Goal: Find specific fact

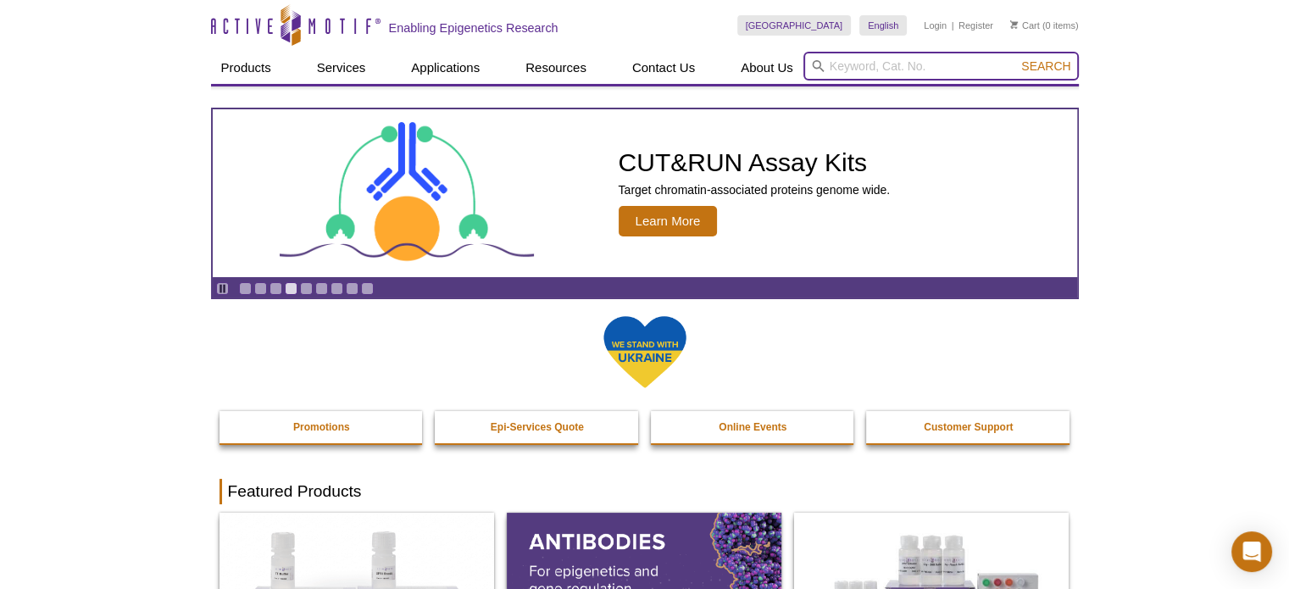
click at [908, 75] on input "search" at bounding box center [940, 66] width 275 height 29
paste input "81286"
type input "81286"
click at [1016, 58] on button "Search" at bounding box center [1045, 65] width 59 height 15
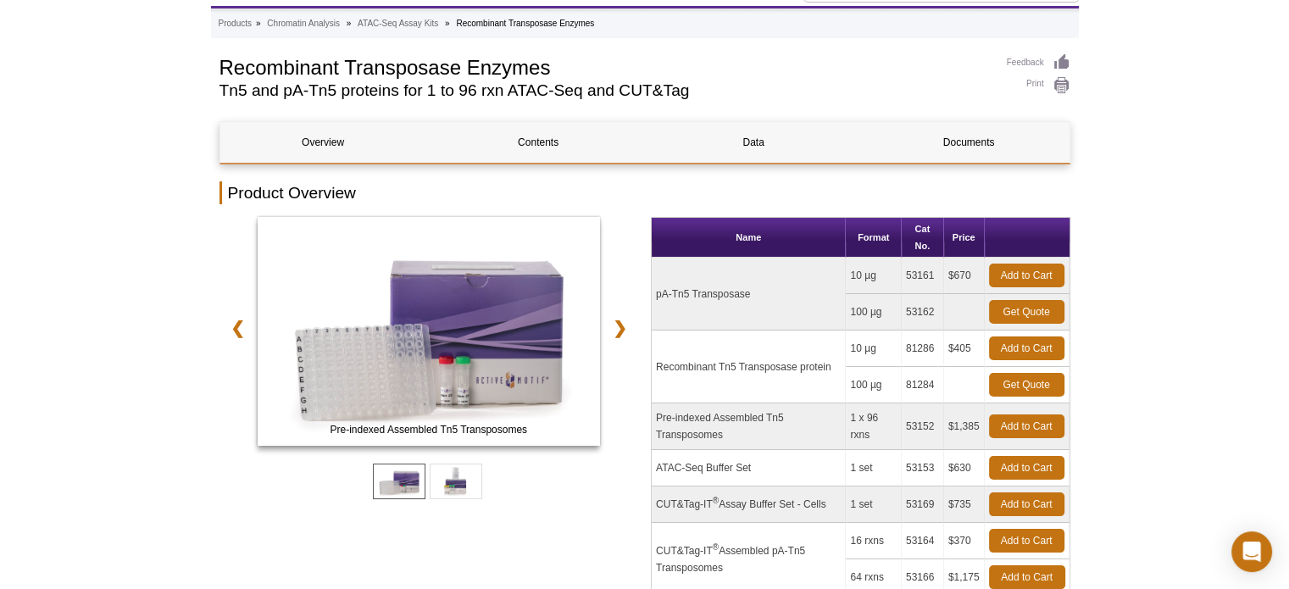
scroll to position [169, 0]
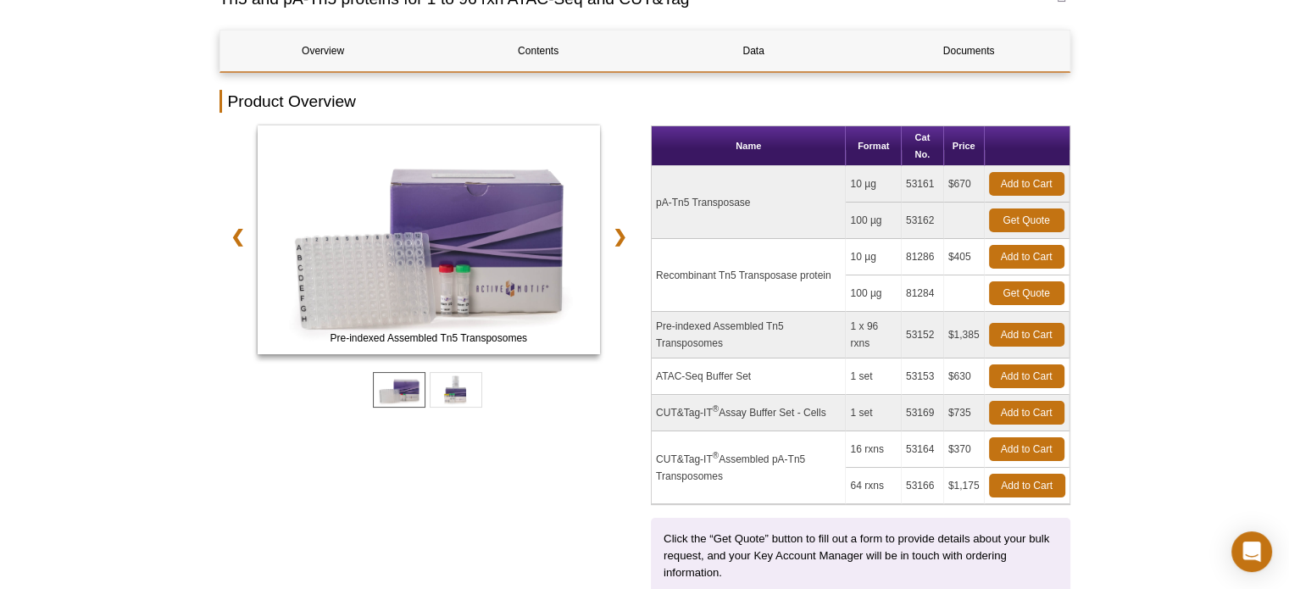
drag, startPoint x: 942, startPoint y: 291, endPoint x: 901, endPoint y: 291, distance: 41.5
click at [901, 291] on tr "100 µg 81284 Get Quote" at bounding box center [861, 293] width 418 height 36
copy tr "100 µg 81284"
drag, startPoint x: 830, startPoint y: 270, endPoint x: 651, endPoint y: 270, distance: 178.8
click at [652, 270] on td "Recombinant Tn5 Transposase protein" at bounding box center [749, 275] width 194 height 73
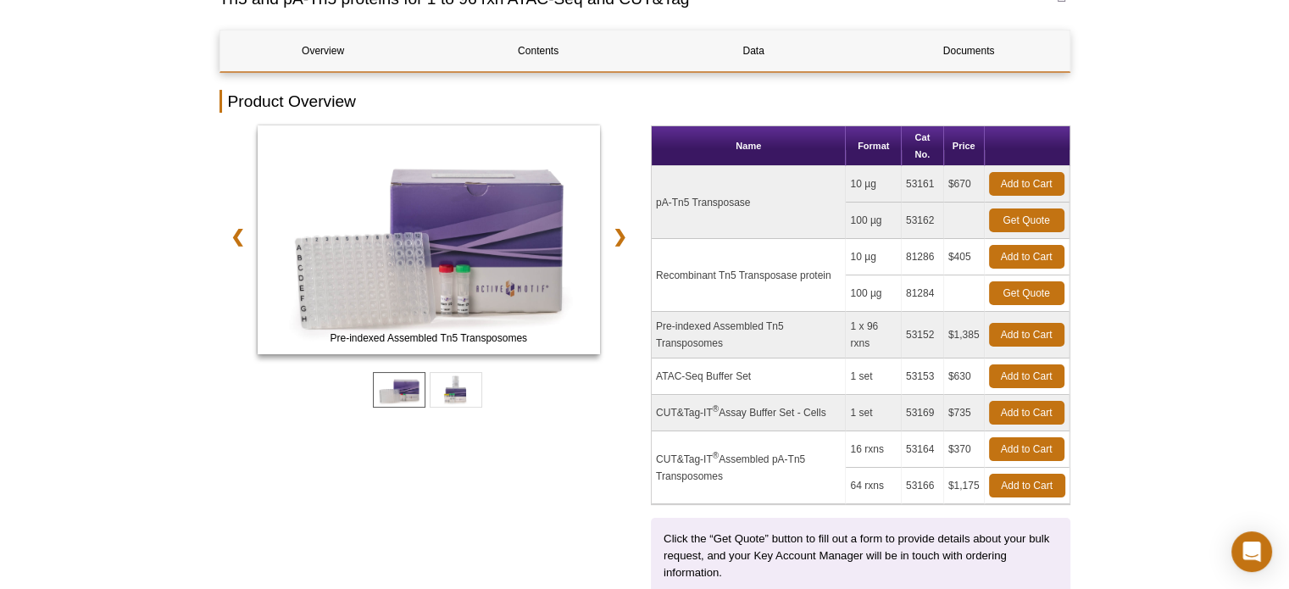
copy td "Recombinant Tn5 Transposase protein"
drag, startPoint x: 937, startPoint y: 182, endPoint x: 905, endPoint y: 187, distance: 32.6
click at [905, 187] on td "53161" at bounding box center [923, 184] width 42 height 36
copy td "53161"
